Goal: Task Accomplishment & Management: Use online tool/utility

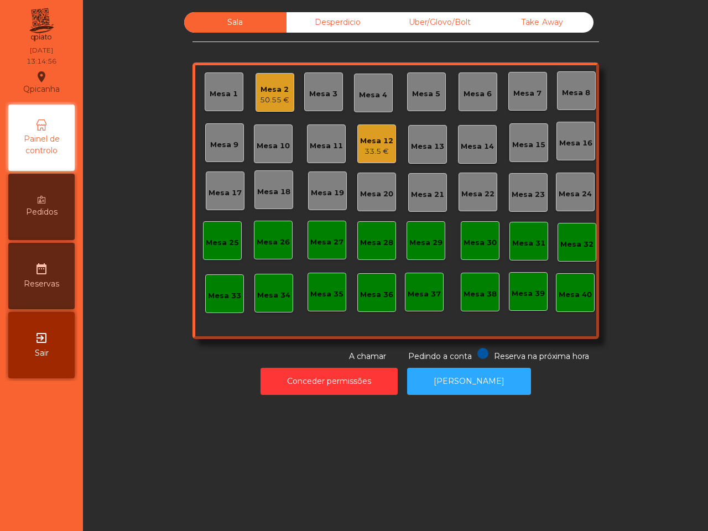
click at [421, 20] on div "Uber/Glovo/Bolt" at bounding box center [440, 22] width 102 height 20
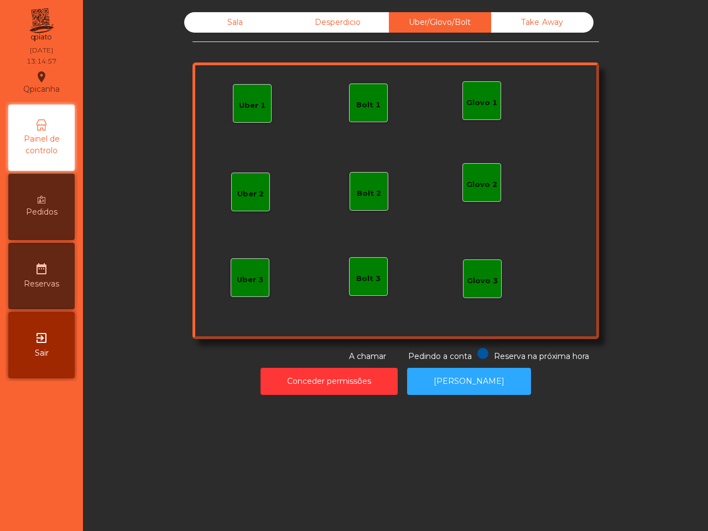
click at [241, 104] on div "Uber 1" at bounding box center [252, 105] width 27 height 11
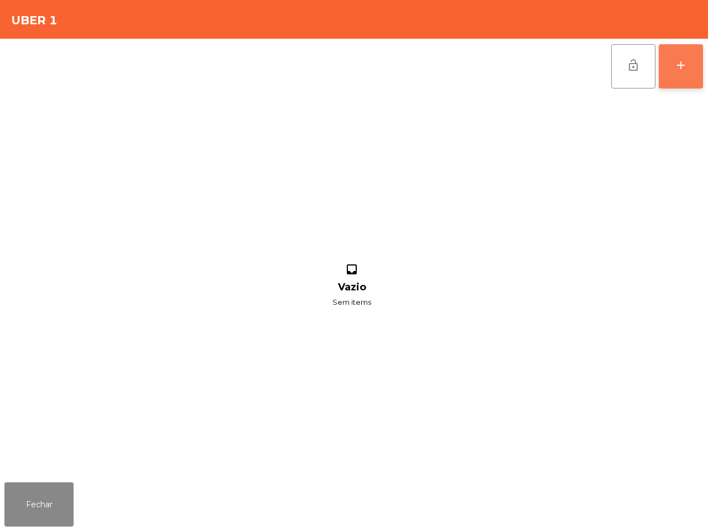
click at [672, 66] on button "add" at bounding box center [681, 66] width 44 height 44
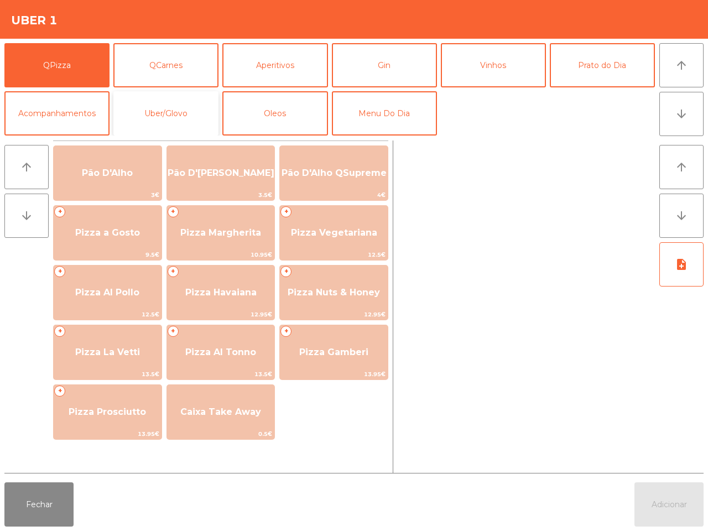
drag, startPoint x: 174, startPoint y: 109, endPoint x: 175, endPoint y: 133, distance: 24.4
click at [175, 109] on button "Uber/Glovo" at bounding box center [165, 113] width 105 height 44
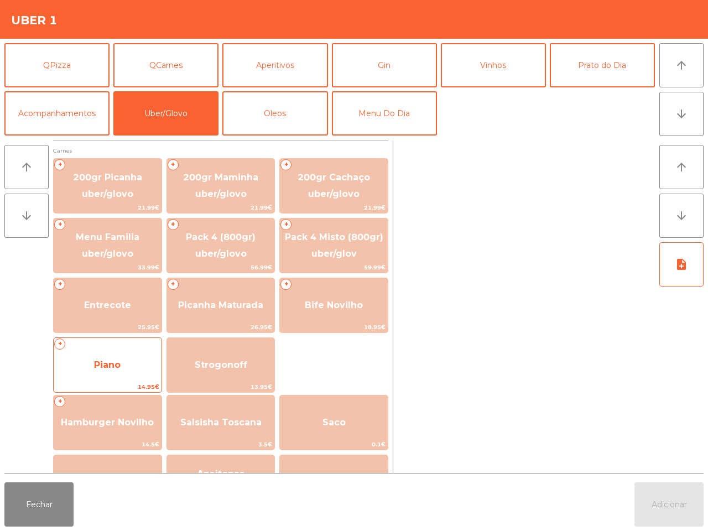
click at [108, 356] on span "Piano" at bounding box center [108, 365] width 108 height 30
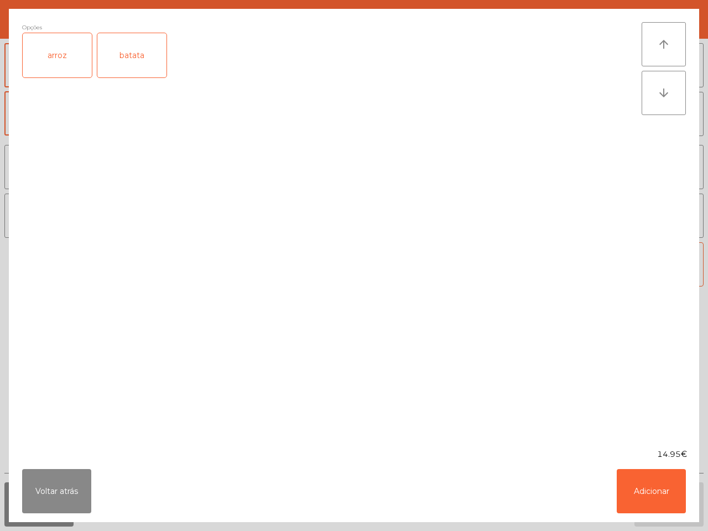
click at [58, 67] on div "arroz" at bounding box center [57, 55] width 69 height 44
drag, startPoint x: 121, startPoint y: 57, endPoint x: 128, endPoint y: 59, distance: 7.4
click at [123, 57] on div "batata" at bounding box center [131, 55] width 69 height 44
click at [660, 495] on button "Adicionar" at bounding box center [651, 491] width 69 height 44
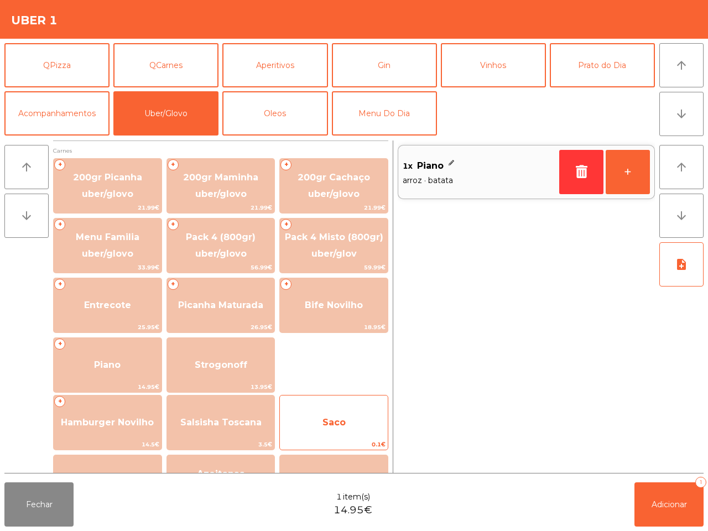
click at [344, 426] on span "Saco" at bounding box center [333, 422] width 23 height 11
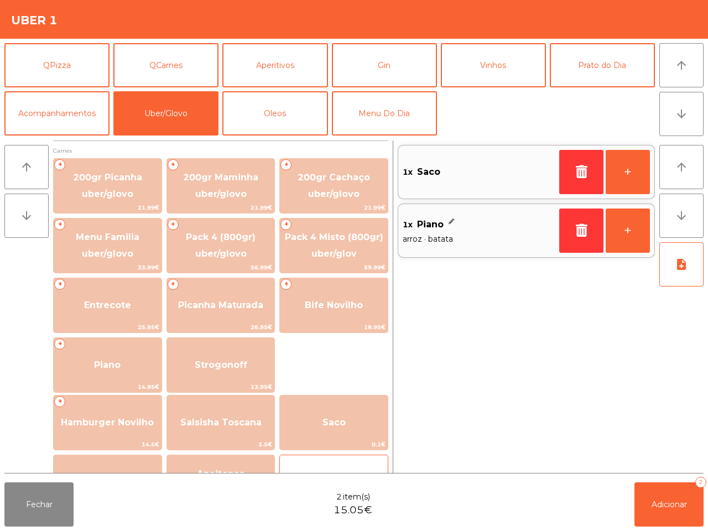
click at [337, 461] on div "caixa takeaway 0.3€" at bounding box center [333, 482] width 109 height 55
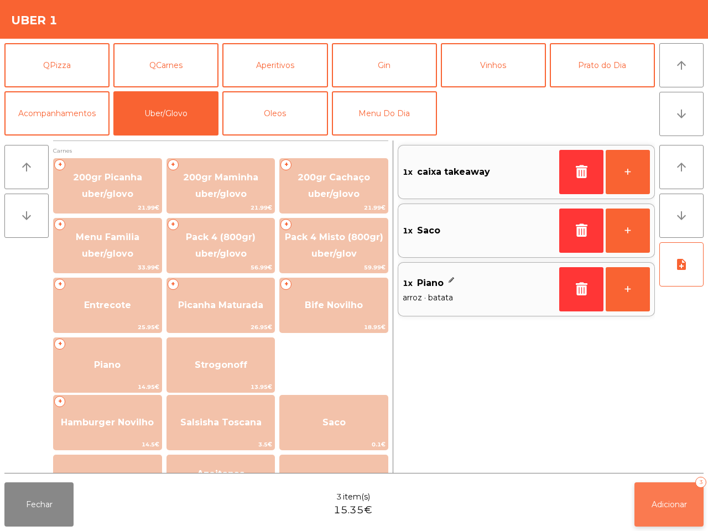
click at [679, 507] on span "Adicionar" at bounding box center [669, 504] width 35 height 10
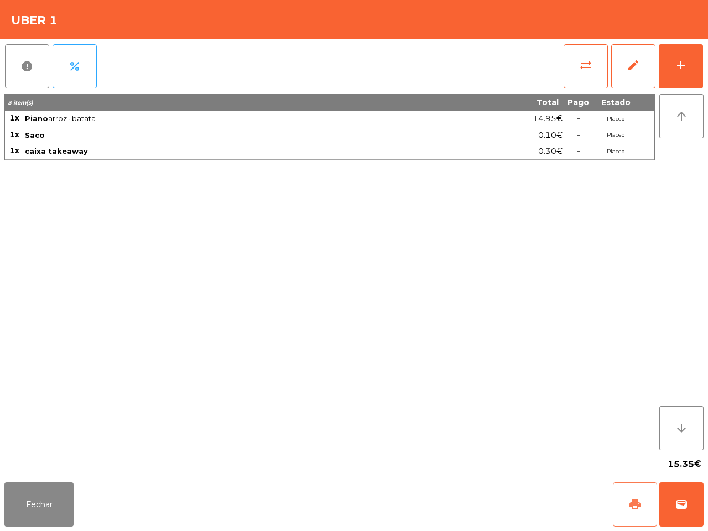
click at [634, 512] on button "print" at bounding box center [635, 504] width 44 height 44
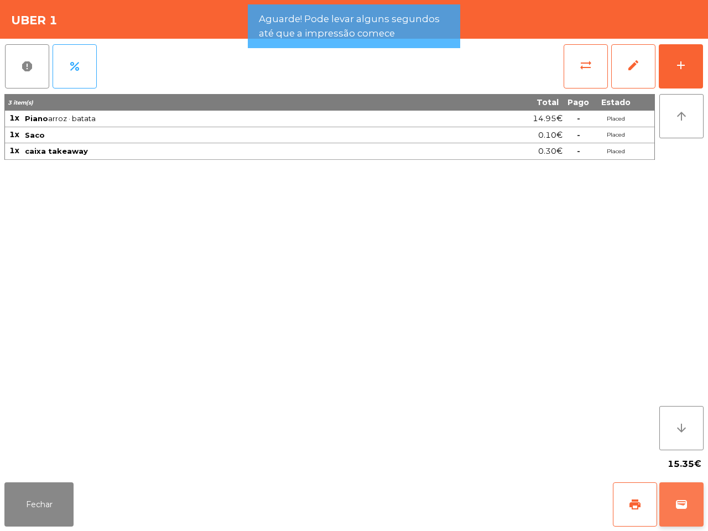
click at [676, 505] on span "wallet" at bounding box center [681, 504] width 13 height 13
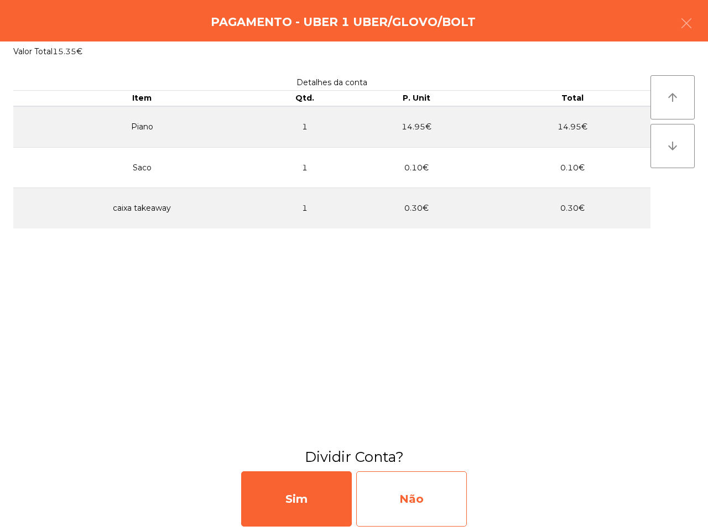
click at [433, 504] on div "Não" at bounding box center [411, 498] width 111 height 55
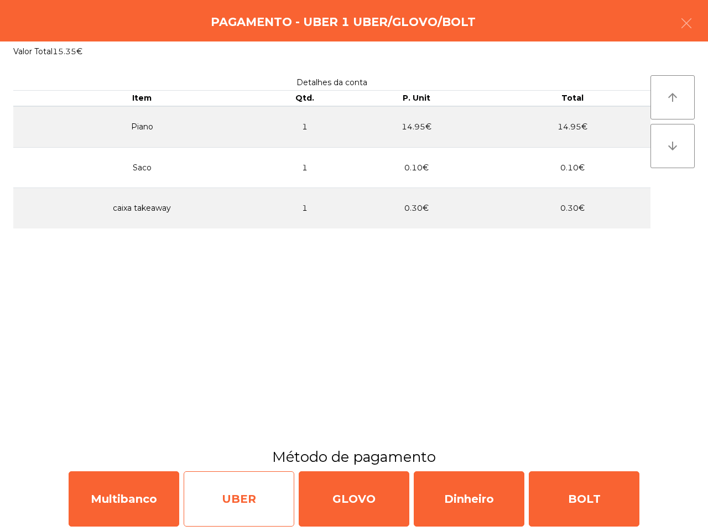
drag, startPoint x: 160, startPoint y: 501, endPoint x: 213, endPoint y: 502, distance: 52.6
click at [213, 502] on div "Multibanco UBER GLOVO Dinheiro BOLT" at bounding box center [354, 499] width 708 height 64
click at [216, 492] on div "UBER" at bounding box center [239, 498] width 111 height 55
select select "**"
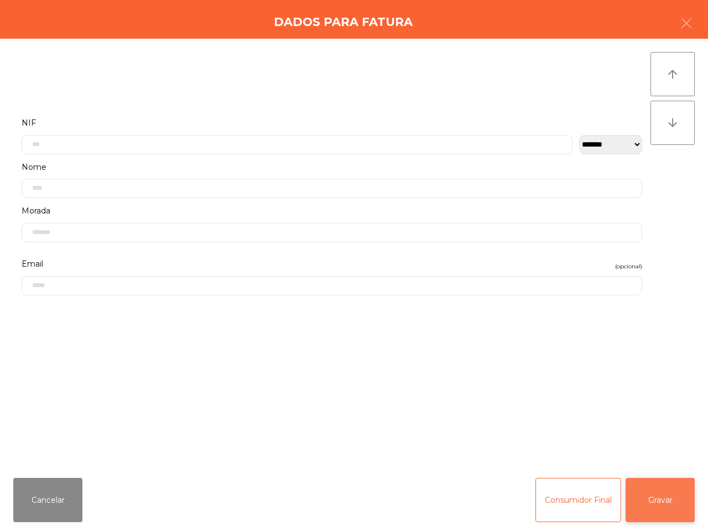
click at [676, 497] on button "Gravar" at bounding box center [660, 500] width 69 height 44
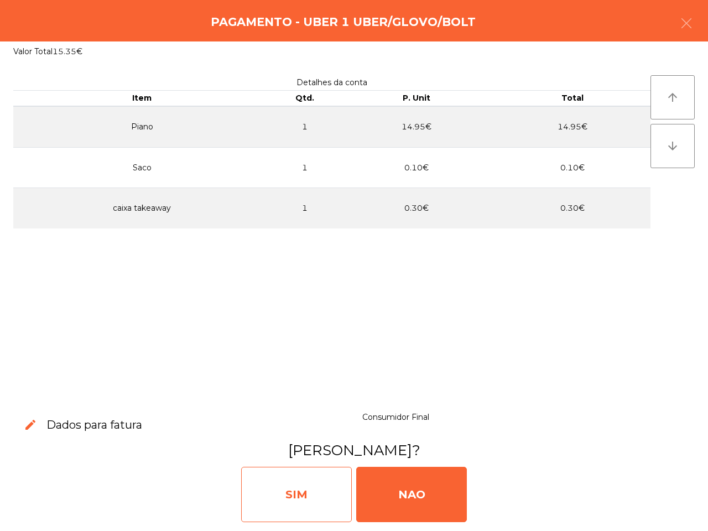
click at [300, 504] on div "SIM" at bounding box center [296, 494] width 111 height 55
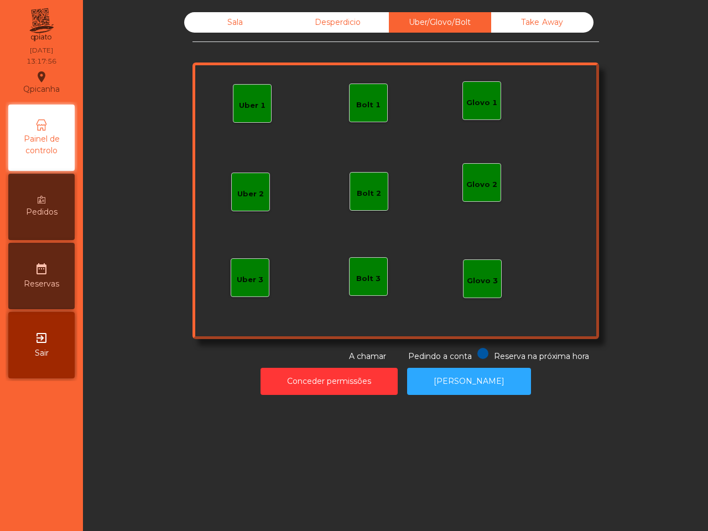
drag, startPoint x: 296, startPoint y: 499, endPoint x: 267, endPoint y: 440, distance: 66.5
click at [302, 517] on div "Sala Desperdicio Uber/Glovo/Bolt Take Away Uber 1 Glovo 1 Uber 2 Uber 3 Glovo 2…" at bounding box center [395, 265] width 625 height 531
click at [218, 28] on div "Sala" at bounding box center [235, 22] width 102 height 20
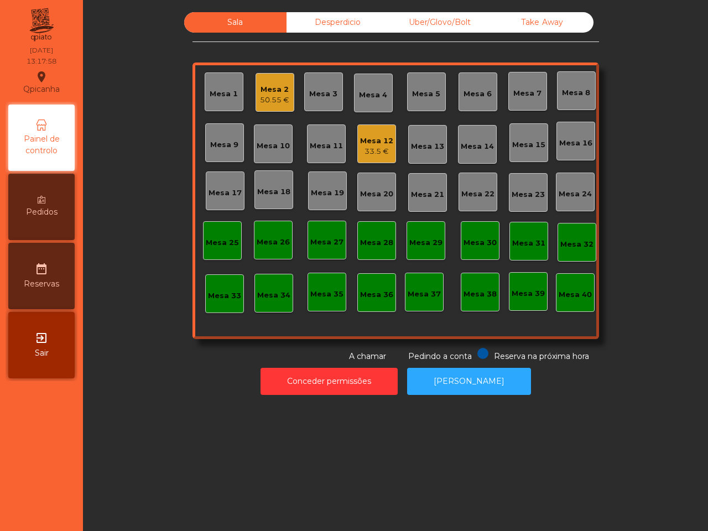
click at [270, 100] on div "50.55 €" at bounding box center [274, 100] width 29 height 11
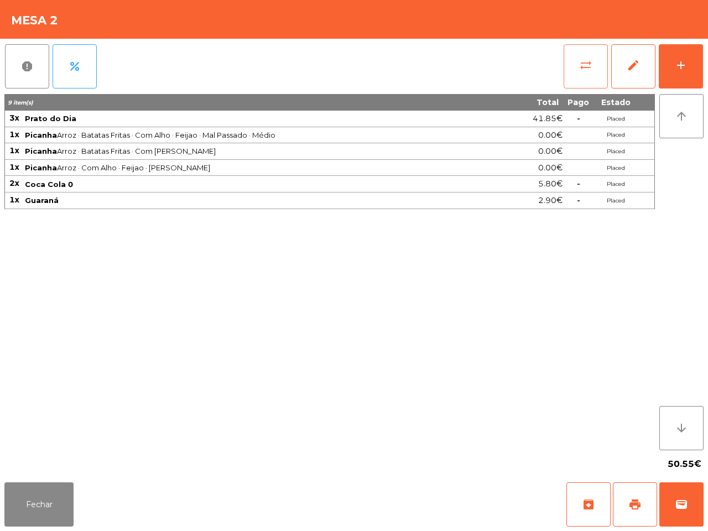
click at [601, 64] on button "sync_alt" at bounding box center [586, 66] width 44 height 44
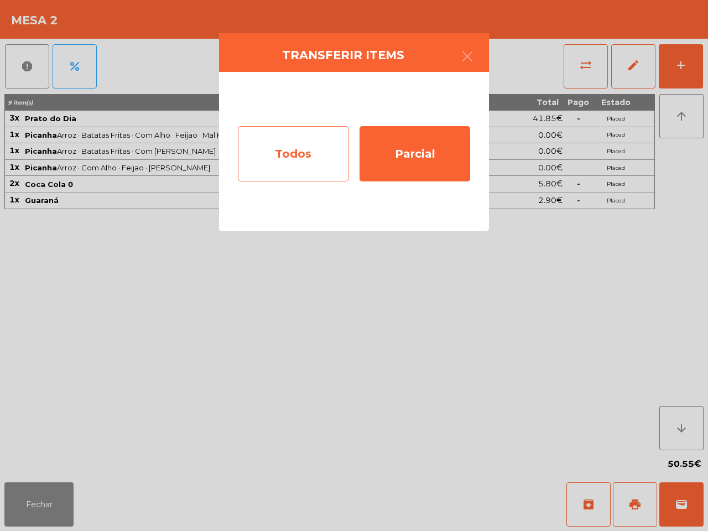
click at [336, 145] on div "Todos" at bounding box center [293, 153] width 111 height 55
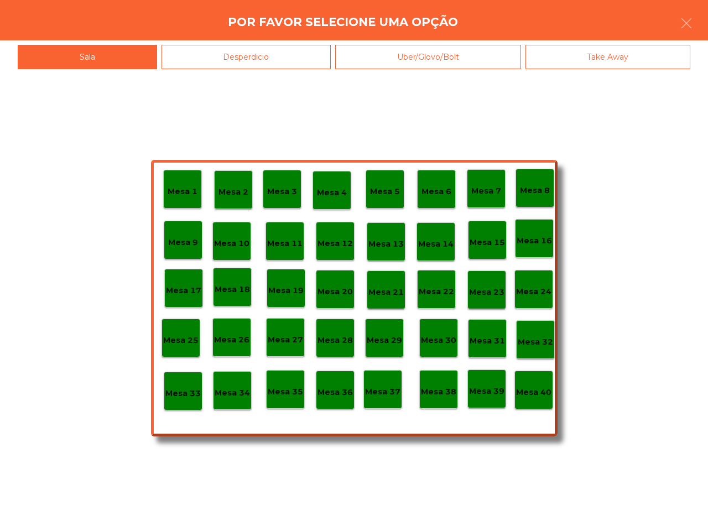
click at [540, 401] on div "Mesa 40" at bounding box center [533, 390] width 39 height 39
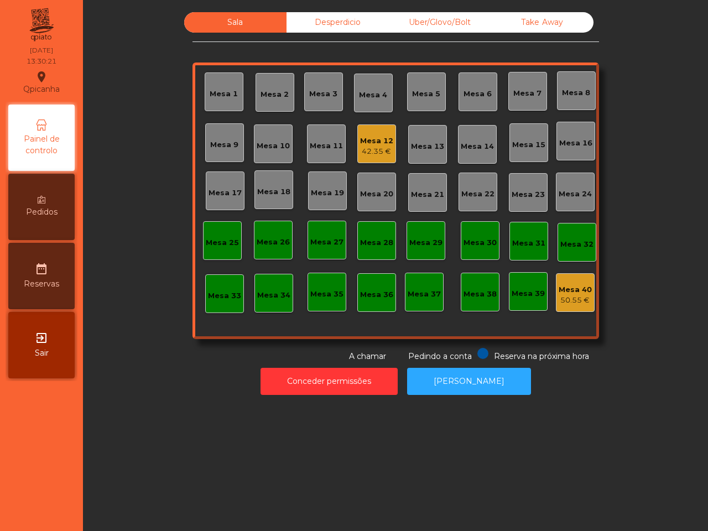
click at [540, 399] on div "Conceder permissões Abrir [PERSON_NAME]" at bounding box center [395, 381] width 595 height 38
click at [379, 148] on div "42.35 €" at bounding box center [376, 151] width 33 height 11
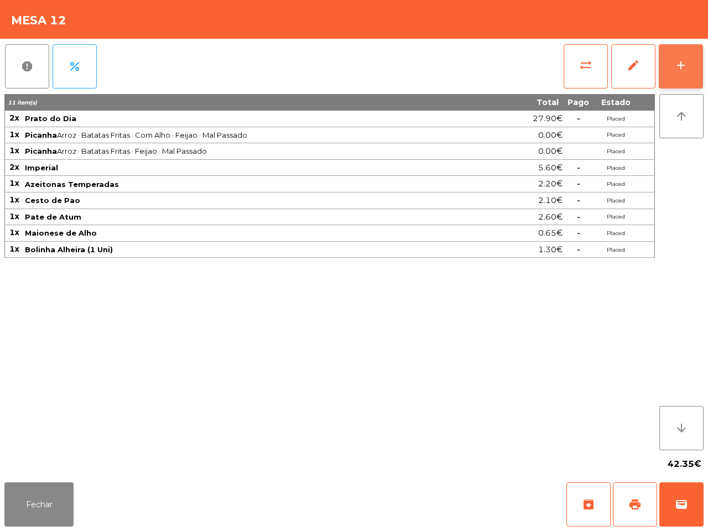
click at [670, 59] on button "add" at bounding box center [681, 66] width 44 height 44
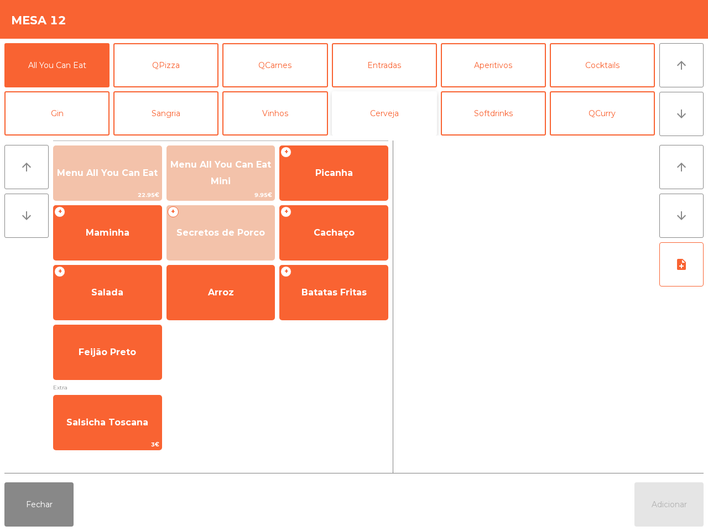
click at [389, 109] on button "Cerveja" at bounding box center [384, 113] width 105 height 44
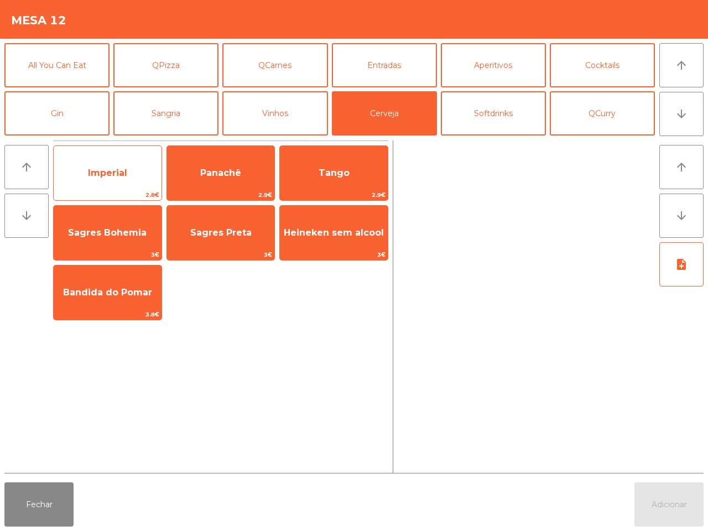
click at [119, 180] on span "Imperial" at bounding box center [108, 173] width 108 height 30
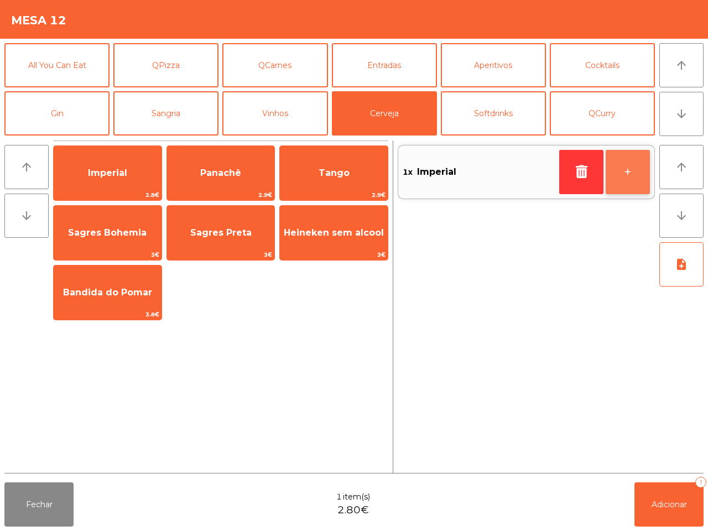
click at [628, 173] on button "+" at bounding box center [628, 172] width 44 height 44
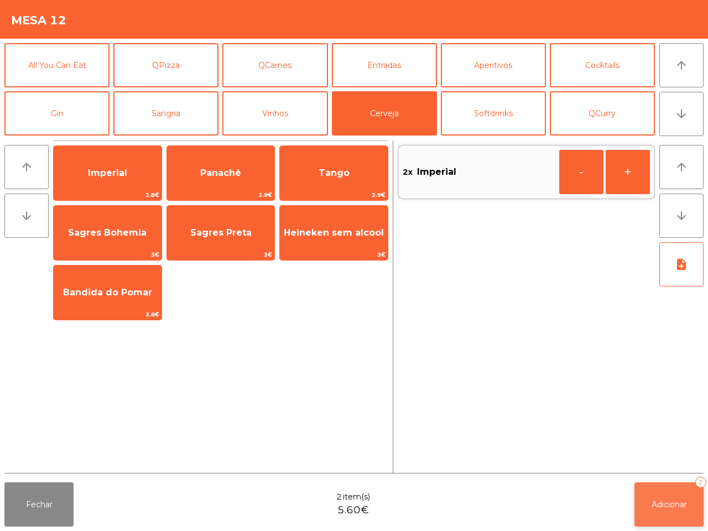
click at [668, 495] on button "Adicionar 2" at bounding box center [668, 504] width 69 height 44
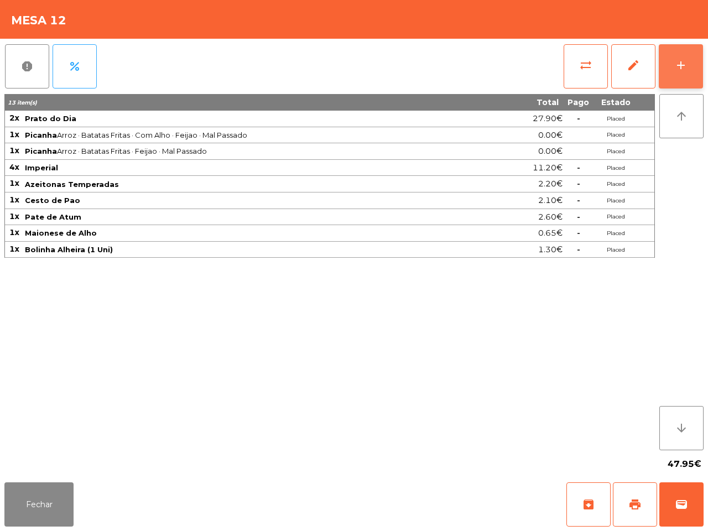
click at [686, 57] on button "add" at bounding box center [681, 66] width 44 height 44
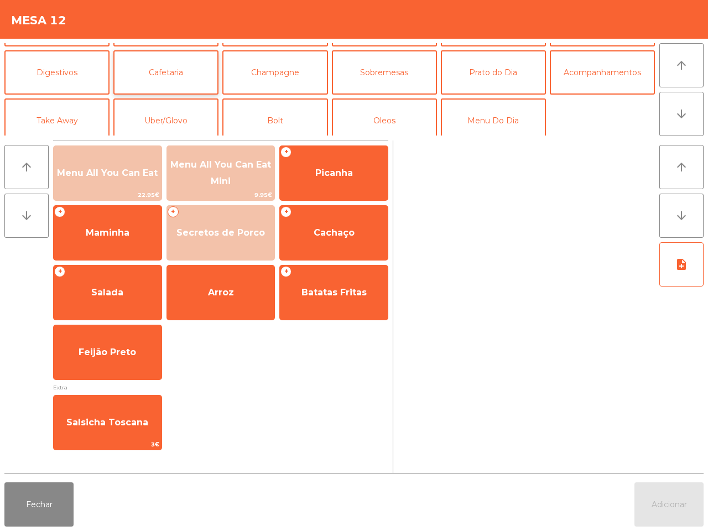
scroll to position [96, 0]
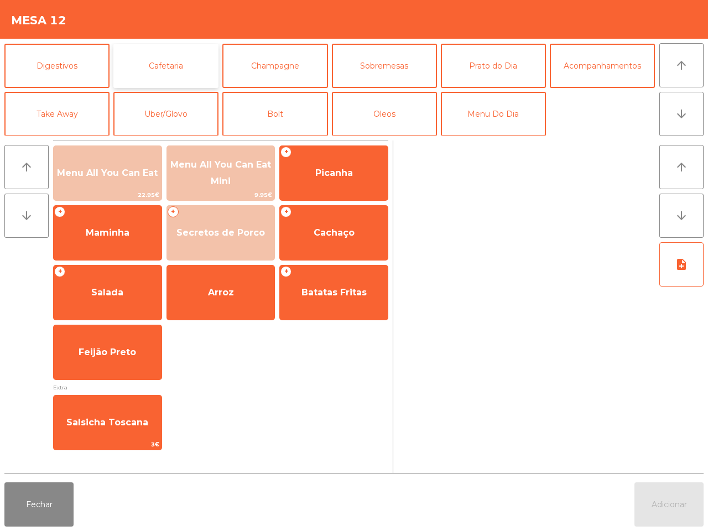
click at [140, 56] on button "Cafetaria" at bounding box center [165, 66] width 105 height 44
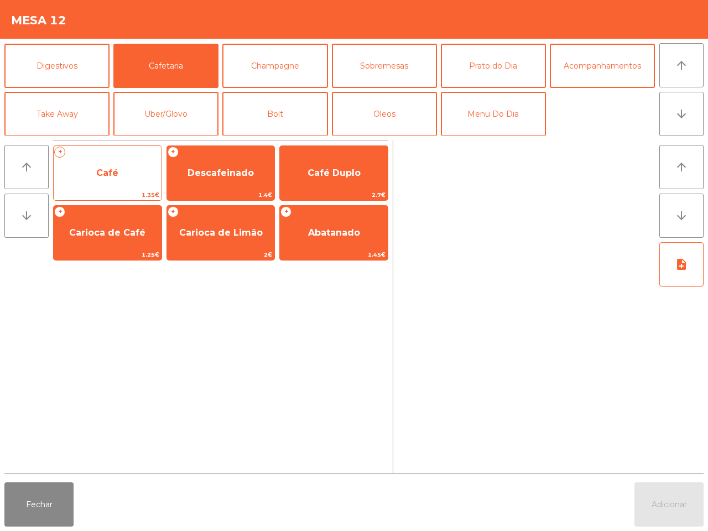
click at [112, 162] on span "Café" at bounding box center [108, 173] width 108 height 30
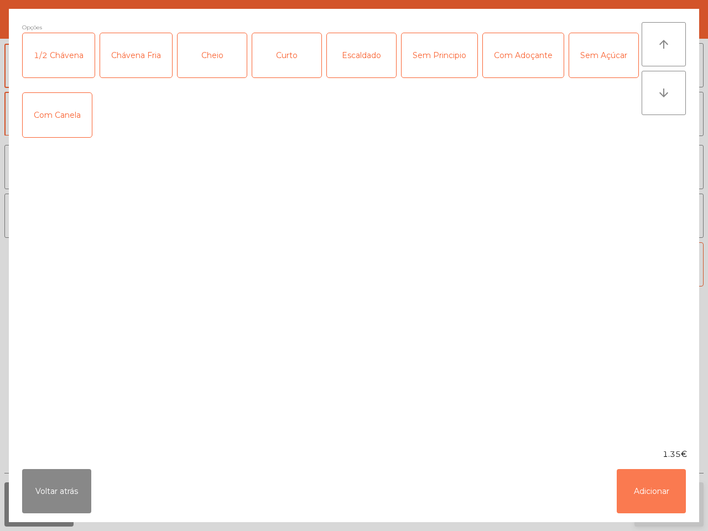
click at [649, 496] on button "Adicionar" at bounding box center [651, 491] width 69 height 44
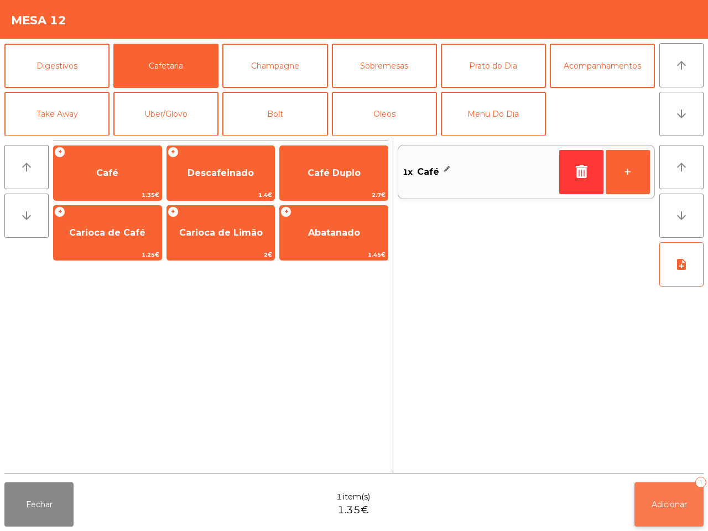
click at [665, 504] on span "Adicionar" at bounding box center [669, 504] width 35 height 10
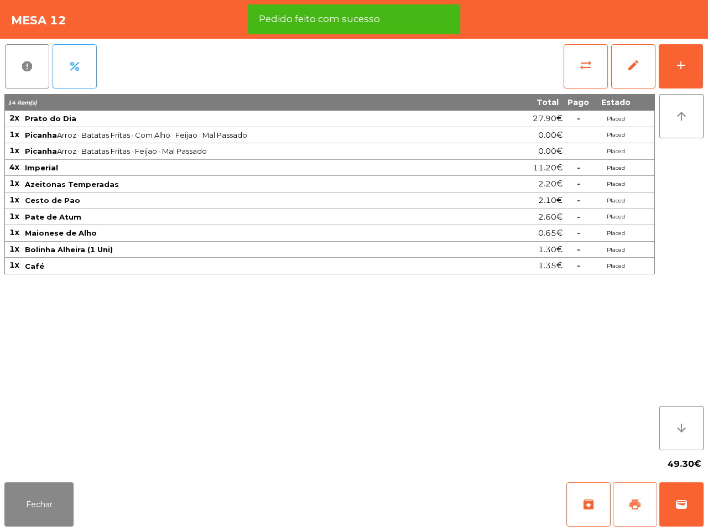
click at [624, 504] on button "print" at bounding box center [635, 504] width 44 height 44
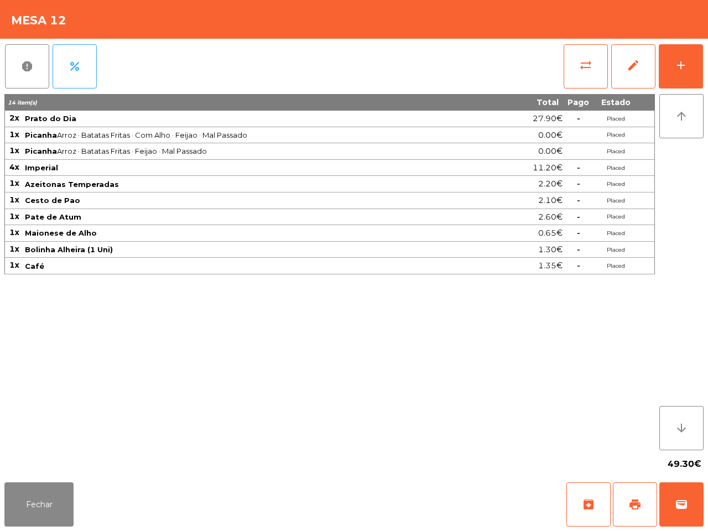
click at [341, 421] on div "14 item(s) Total Pago Estado 2x Prato do Dia 27.90€ - Placed 1x Picanha Arroz ·…" at bounding box center [329, 272] width 650 height 356
click at [688, 498] on span "wallet" at bounding box center [681, 504] width 13 height 13
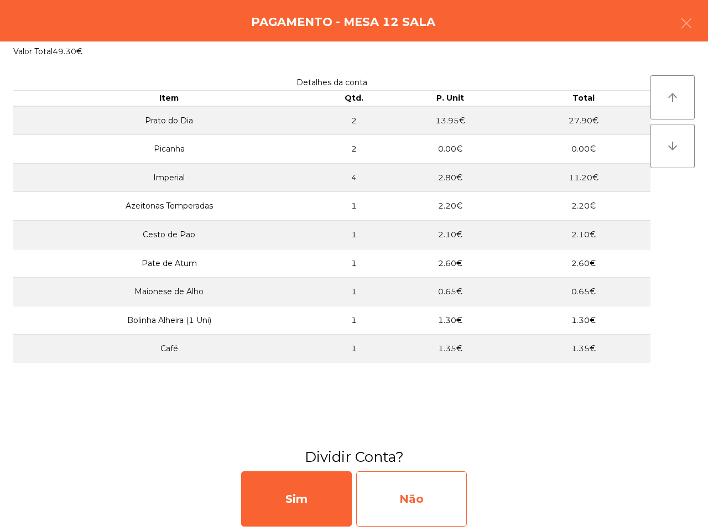
drag, startPoint x: 371, startPoint y: 484, endPoint x: 377, endPoint y: 486, distance: 6.3
click at [377, 486] on div "Não" at bounding box center [411, 498] width 111 height 55
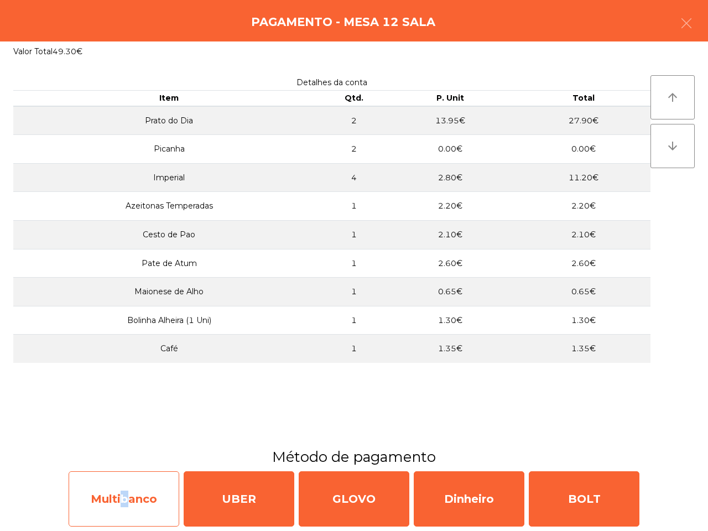
click at [121, 482] on div "Multibanco" at bounding box center [124, 498] width 111 height 55
select select "**"
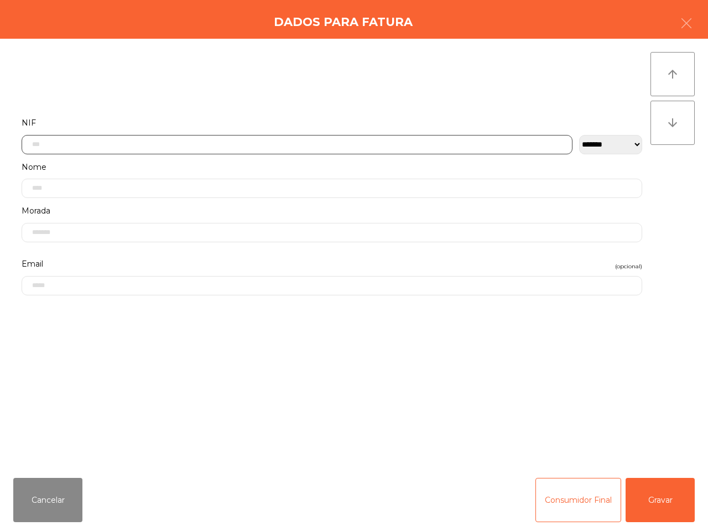
click at [113, 150] on input "text" at bounding box center [297, 144] width 551 height 19
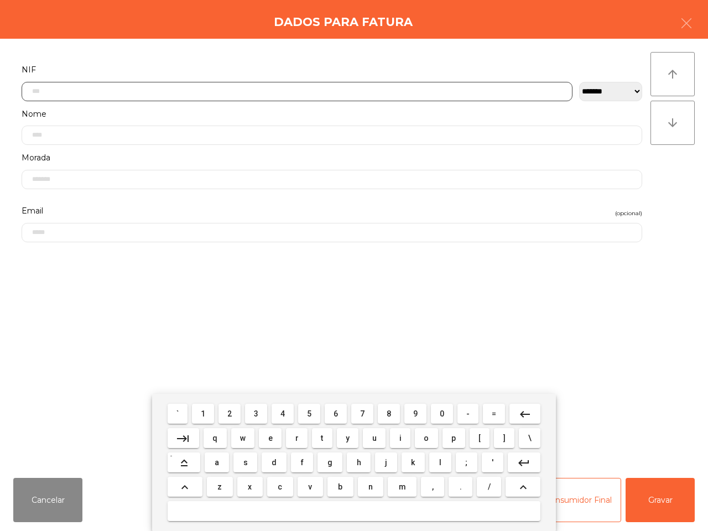
scroll to position [62, 0]
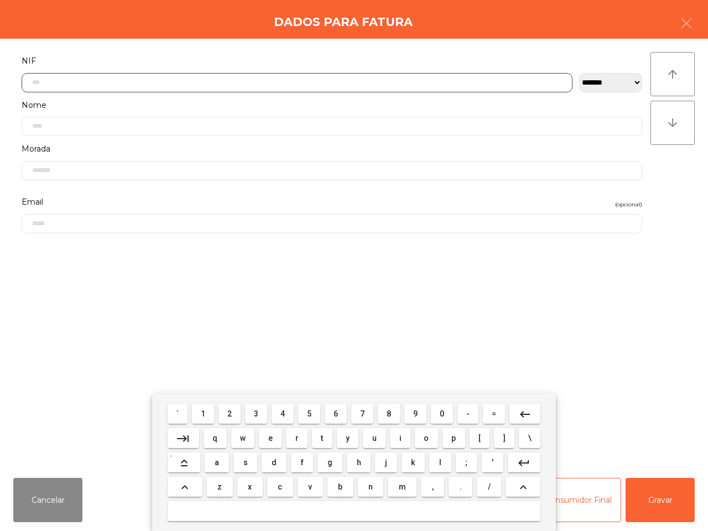
click at [314, 407] on button "5" at bounding box center [309, 414] width 22 height 20
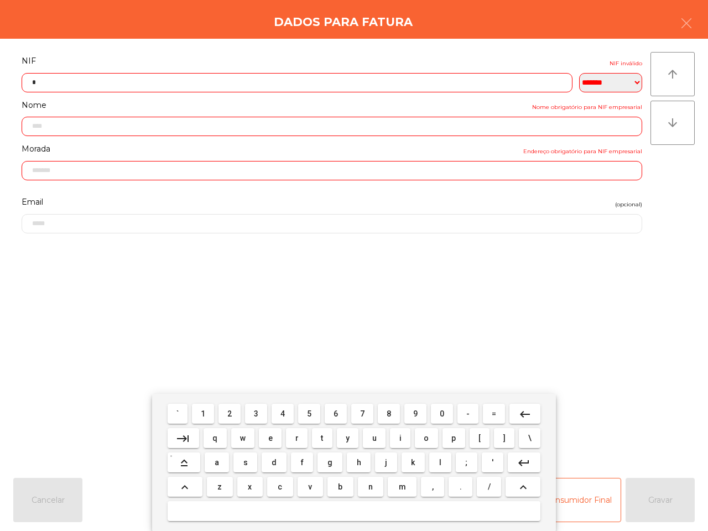
click at [441, 415] on button "0" at bounding box center [442, 414] width 22 height 20
click at [263, 413] on button "3" at bounding box center [256, 414] width 22 height 20
click at [216, 419] on mat-keyboard-key "1" at bounding box center [203, 414] width 27 height 24
click at [308, 415] on button "5" at bounding box center [309, 414] width 22 height 20
click at [435, 413] on button "0" at bounding box center [442, 414] width 22 height 20
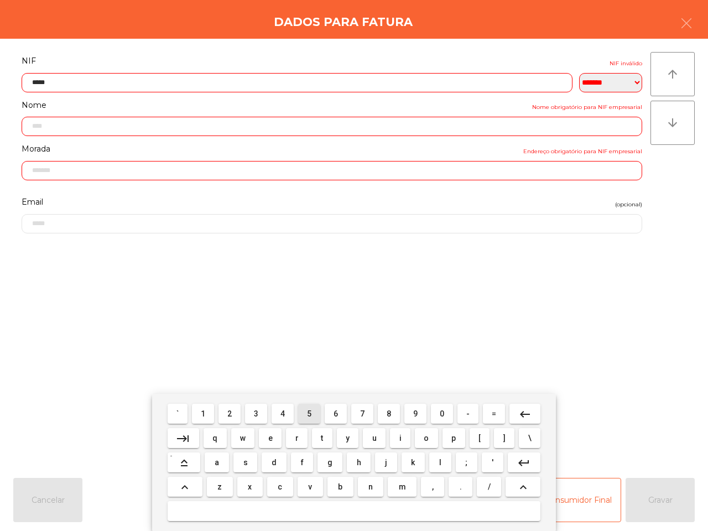
click at [310, 414] on span "5" at bounding box center [309, 413] width 4 height 9
click at [285, 413] on span "4" at bounding box center [282, 413] width 4 height 9
click at [210, 415] on button "1" at bounding box center [203, 414] width 22 height 20
click at [46, 80] on input "********" at bounding box center [297, 82] width 551 height 19
click at [202, 413] on span "1" at bounding box center [203, 413] width 4 height 9
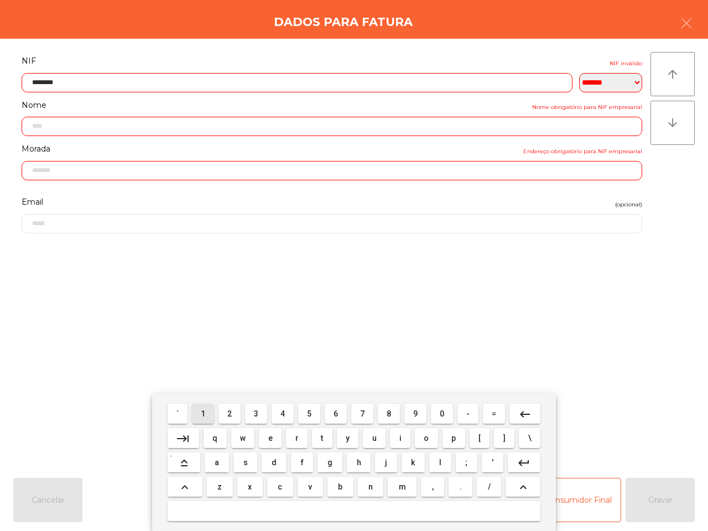
type input "*********"
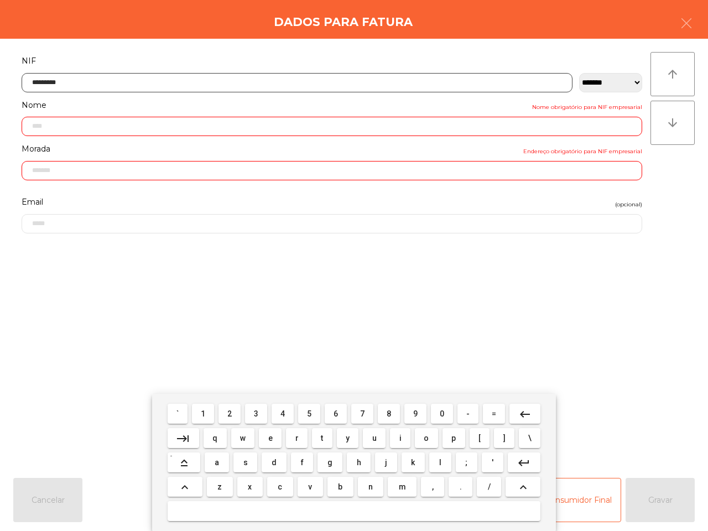
type input "**********"
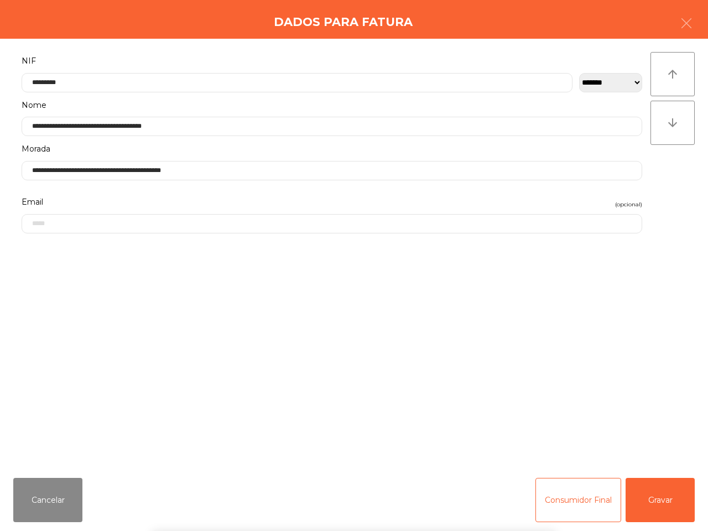
click at [660, 493] on div "` 1 2 3 4 5 6 7 8 9 0 - = keyboard_backspace keyboard_tab q w e r t y u i o p […" at bounding box center [354, 462] width 708 height 137
click at [668, 496] on button "Gravar" at bounding box center [660, 500] width 69 height 44
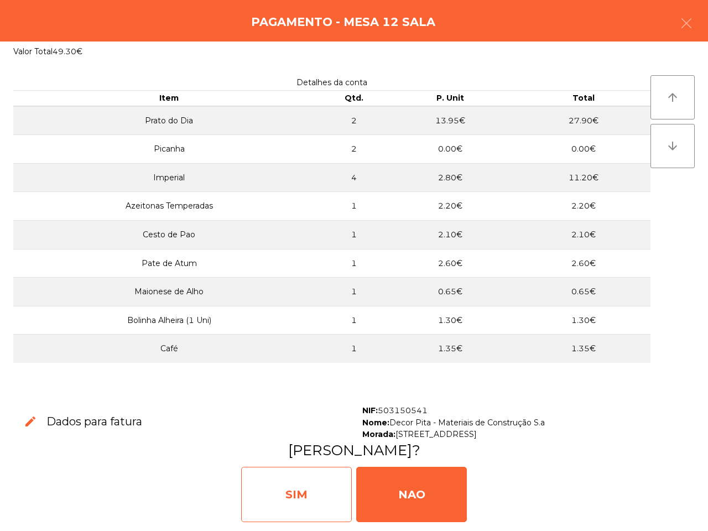
click at [307, 512] on div "SIM" at bounding box center [296, 494] width 111 height 55
